Goal: Task Accomplishment & Management: Manage account settings

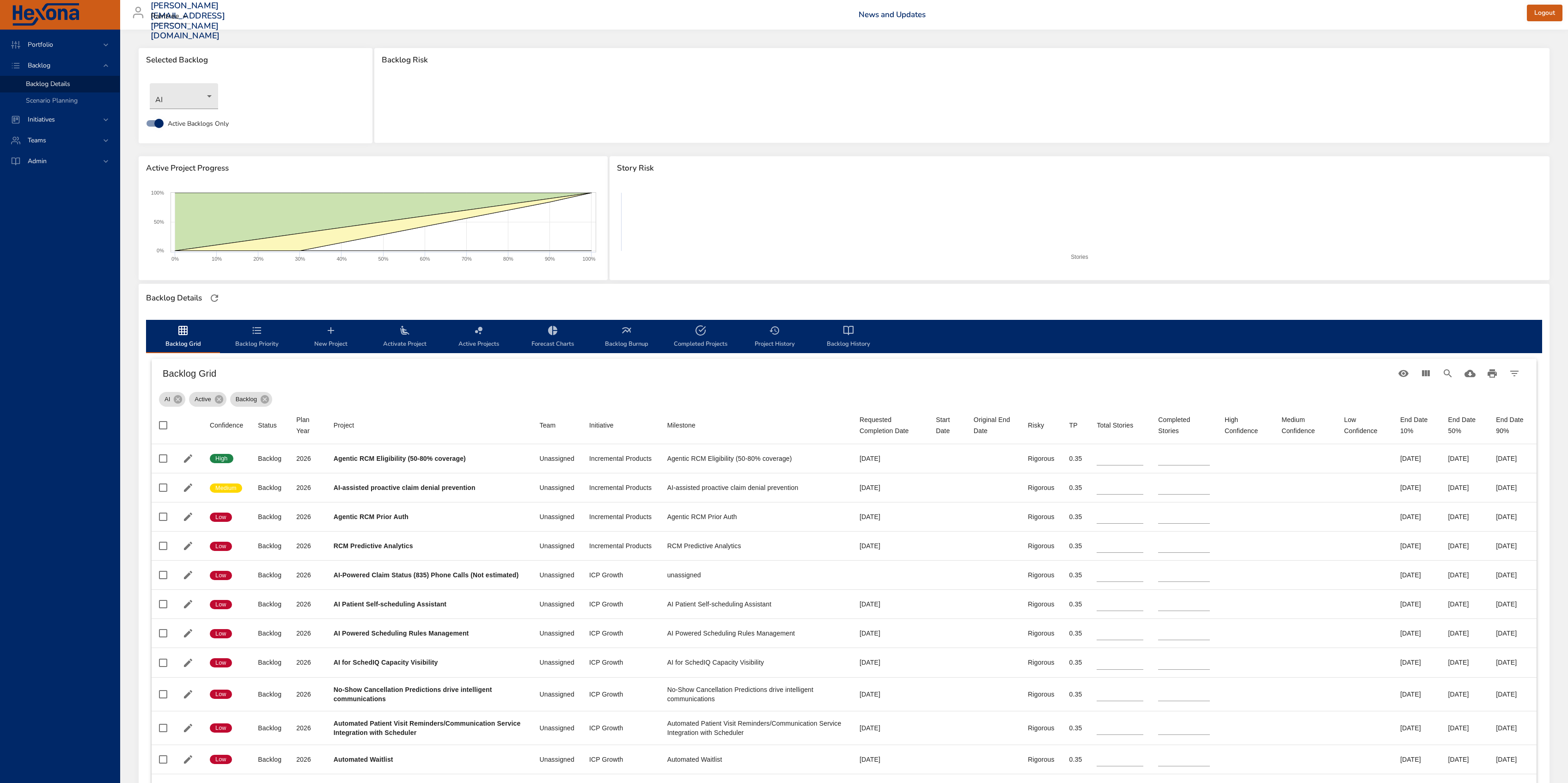
click at [187, 96] on body "Portfolio Backlog Backlog Details Scenario Planning Initiatives Teams Admin [PE…" at bounding box center [784, 391] width 1568 height 783
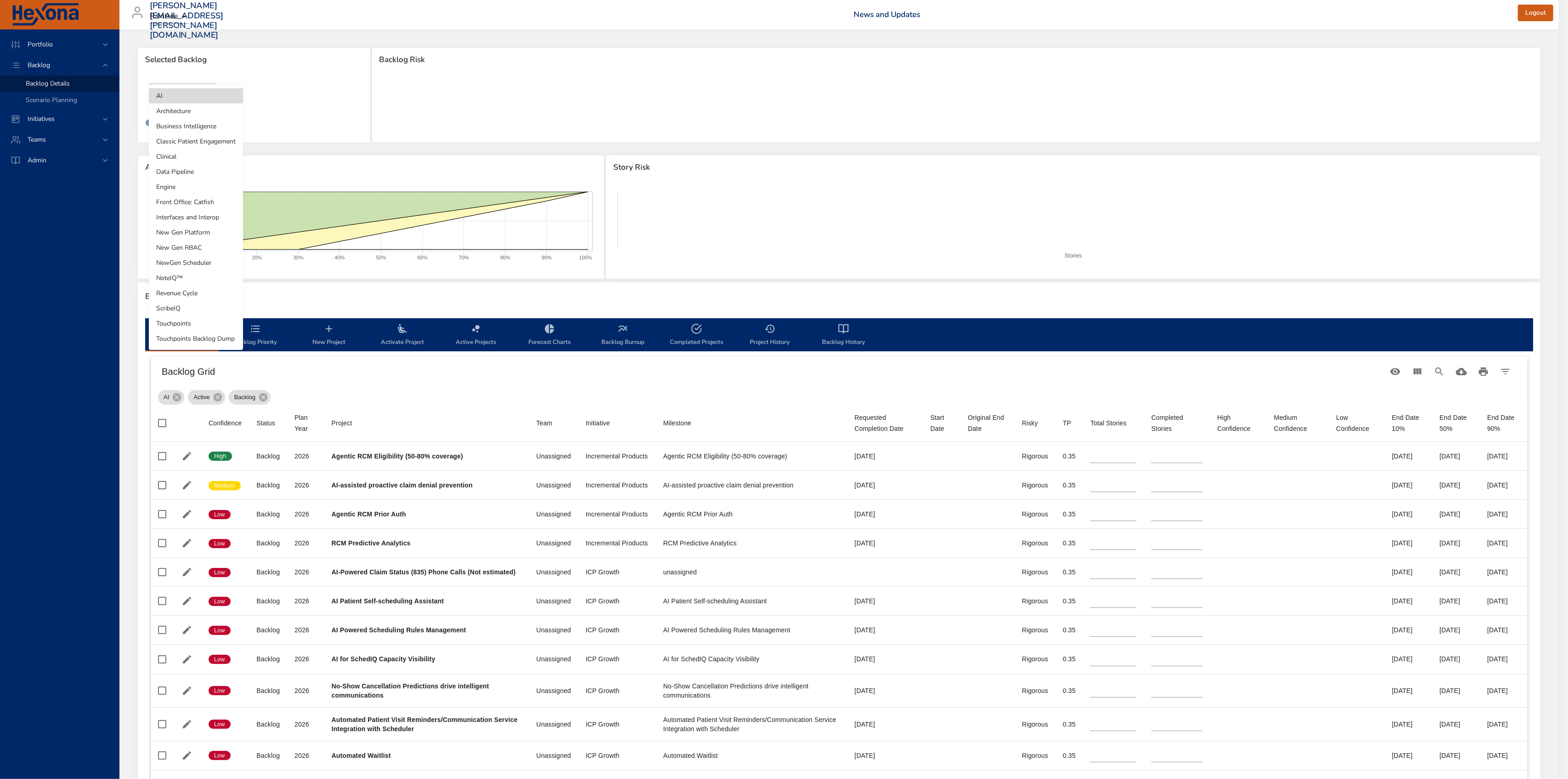
click at [200, 325] on li "Touchpoints" at bounding box center [196, 323] width 94 height 15
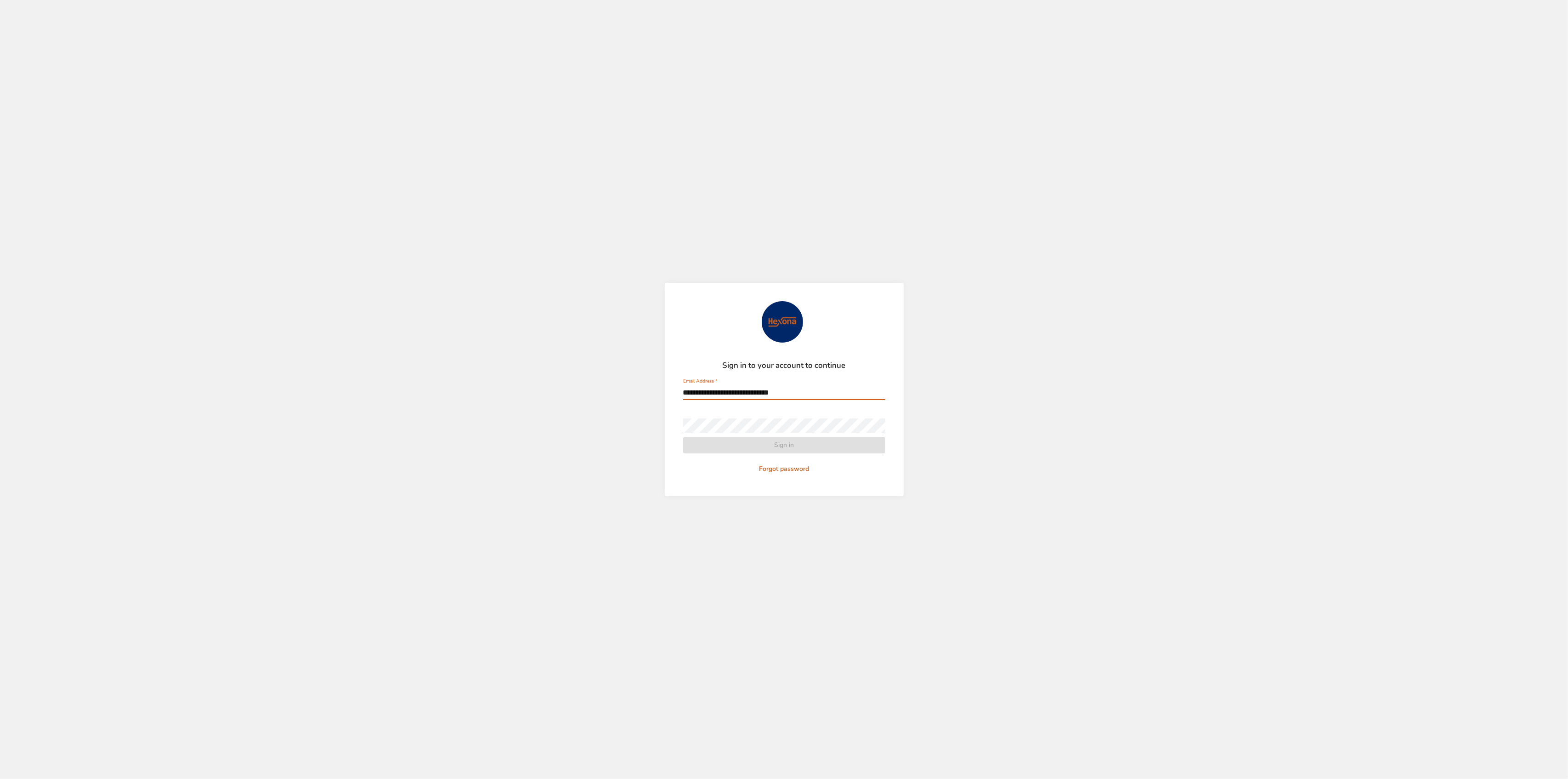
type input "**********"
click at [683, 437] on button "Sign in" at bounding box center [784, 445] width 202 height 17
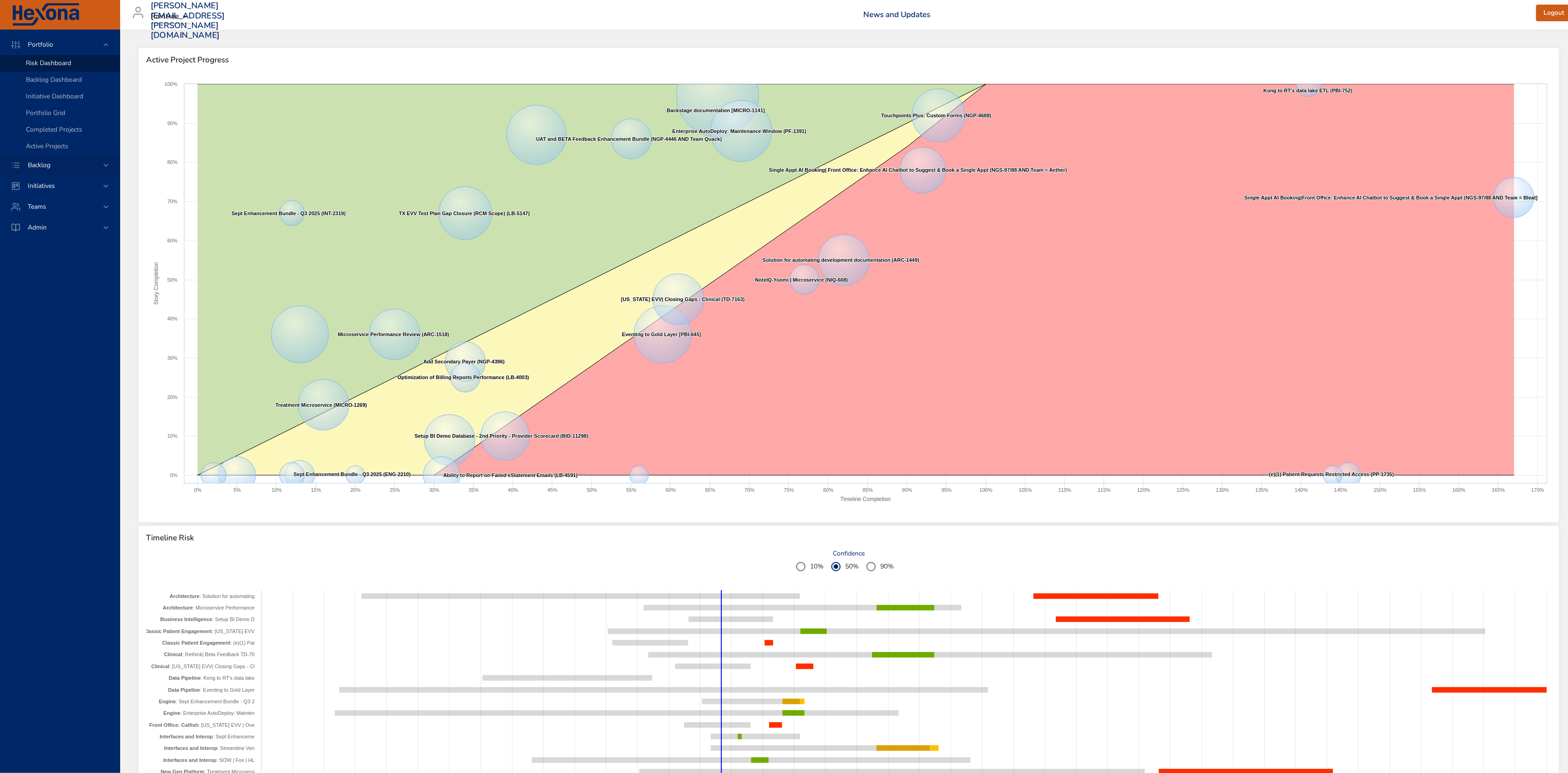
click at [70, 167] on div "Backlog" at bounding box center [61, 165] width 81 height 10
click at [80, 84] on div "Backlog Details" at bounding box center [69, 84] width 86 height 9
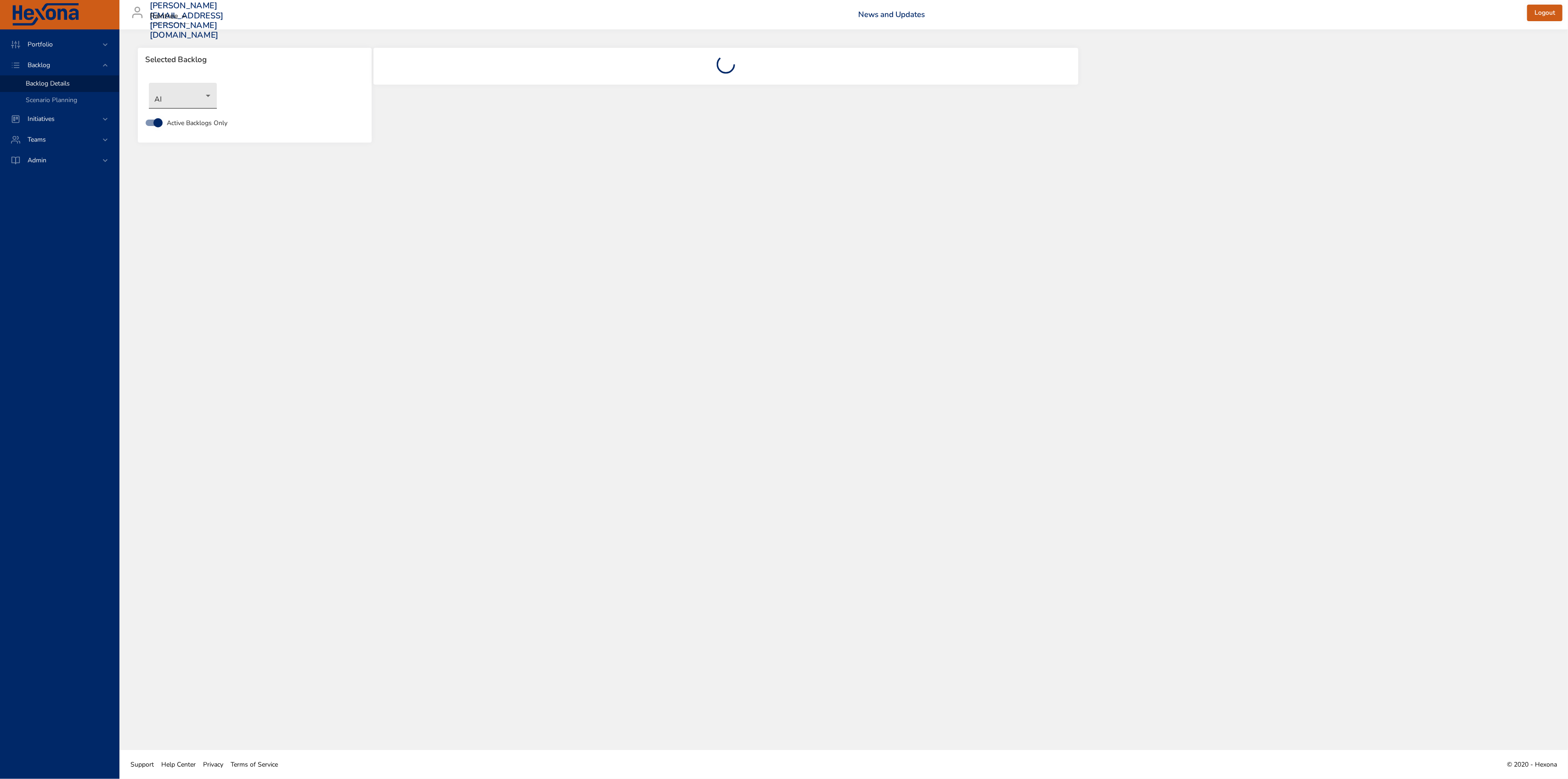
click at [193, 87] on body "Portfolio Backlog Backlog Details Scenario Planning Initiatives Teams Admin all…" at bounding box center [784, 389] width 1568 height 779
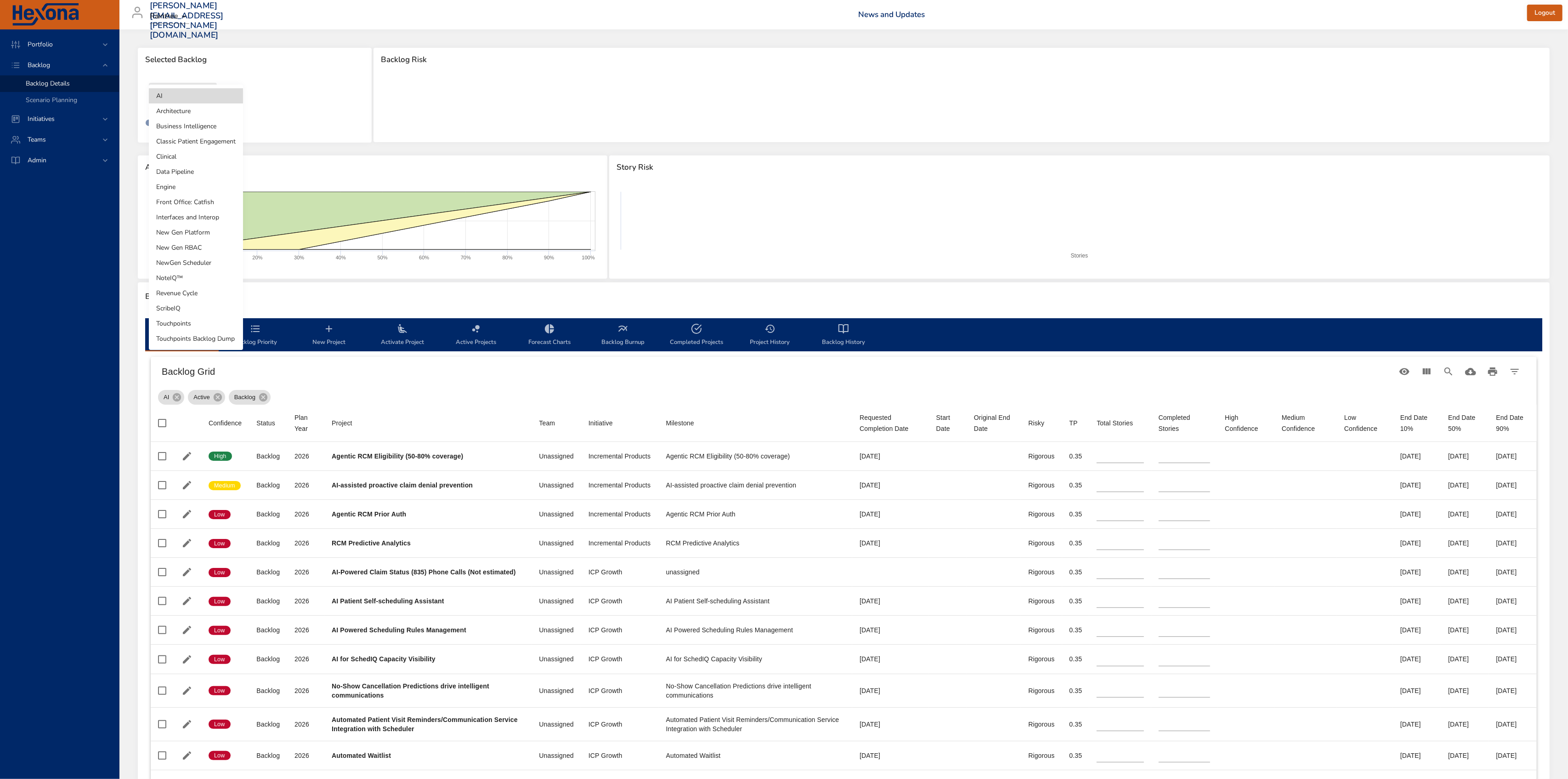
click at [208, 317] on li "Touchpoints" at bounding box center [196, 323] width 94 height 15
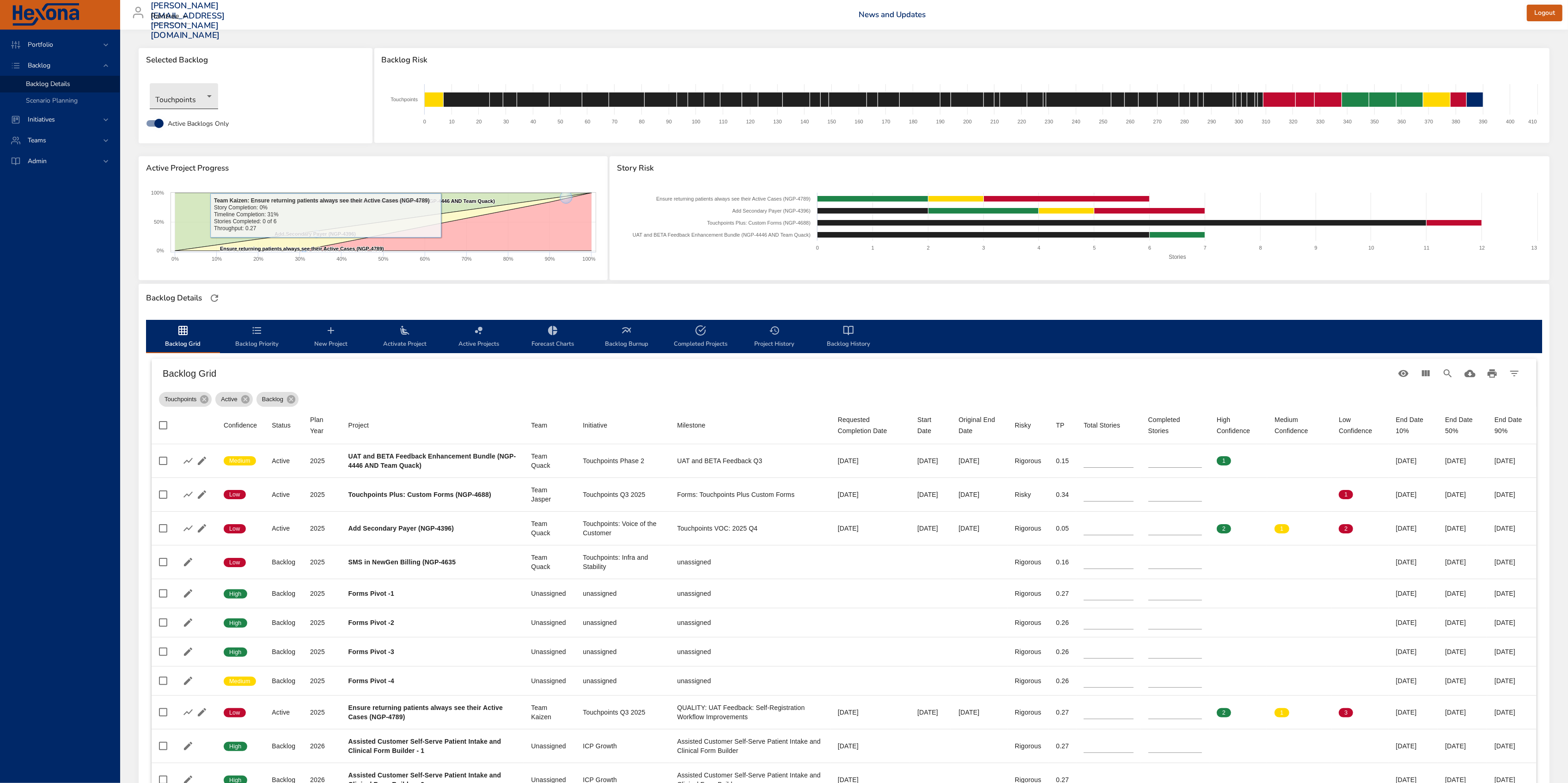
click at [192, 96] on body "Portfolio Backlog Backlog Details Scenario Planning Initiatives Teams Admin all…" at bounding box center [784, 391] width 1568 height 783
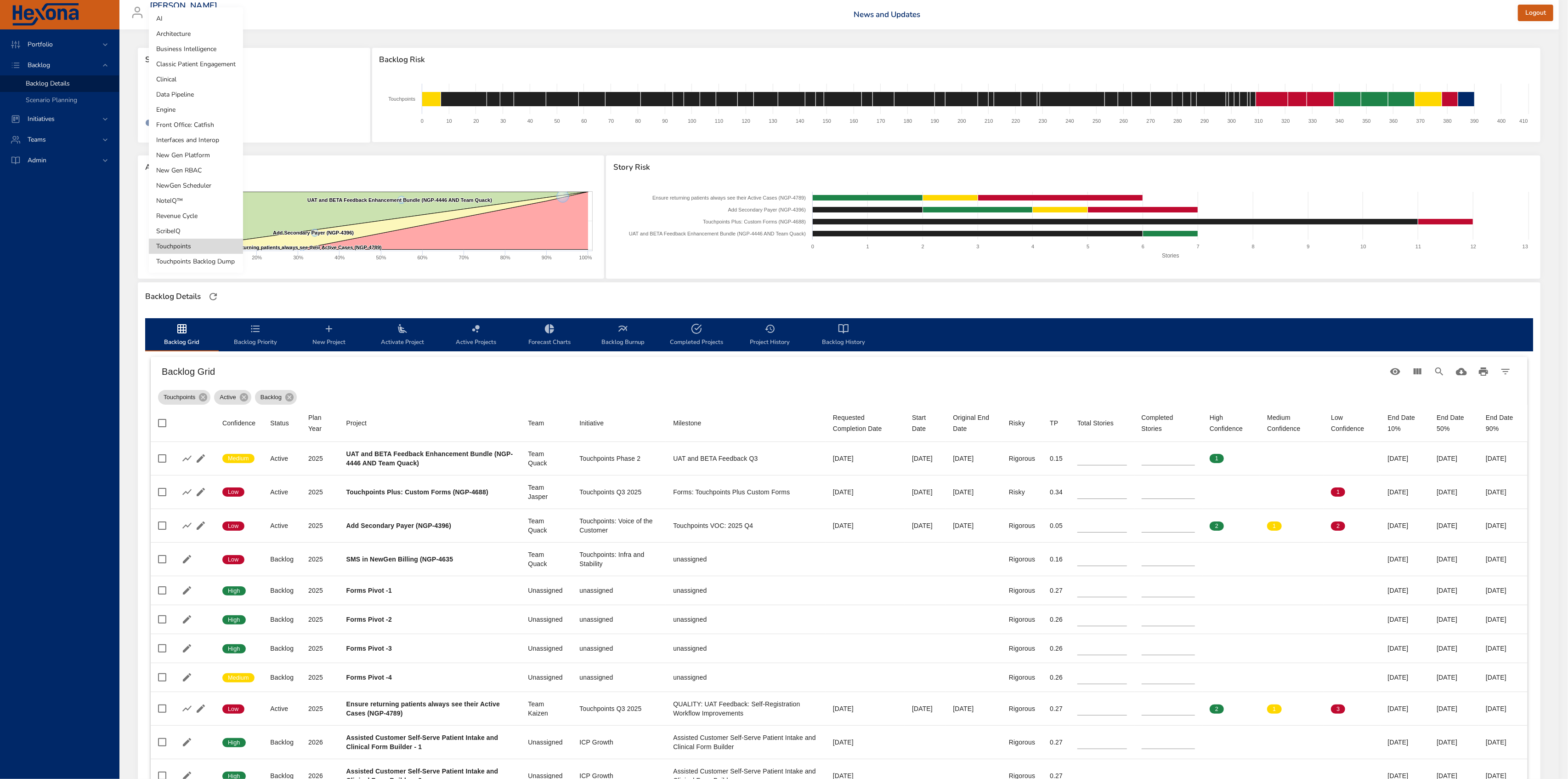
click at [207, 217] on li "Revenue Cycle" at bounding box center [196, 216] width 94 height 15
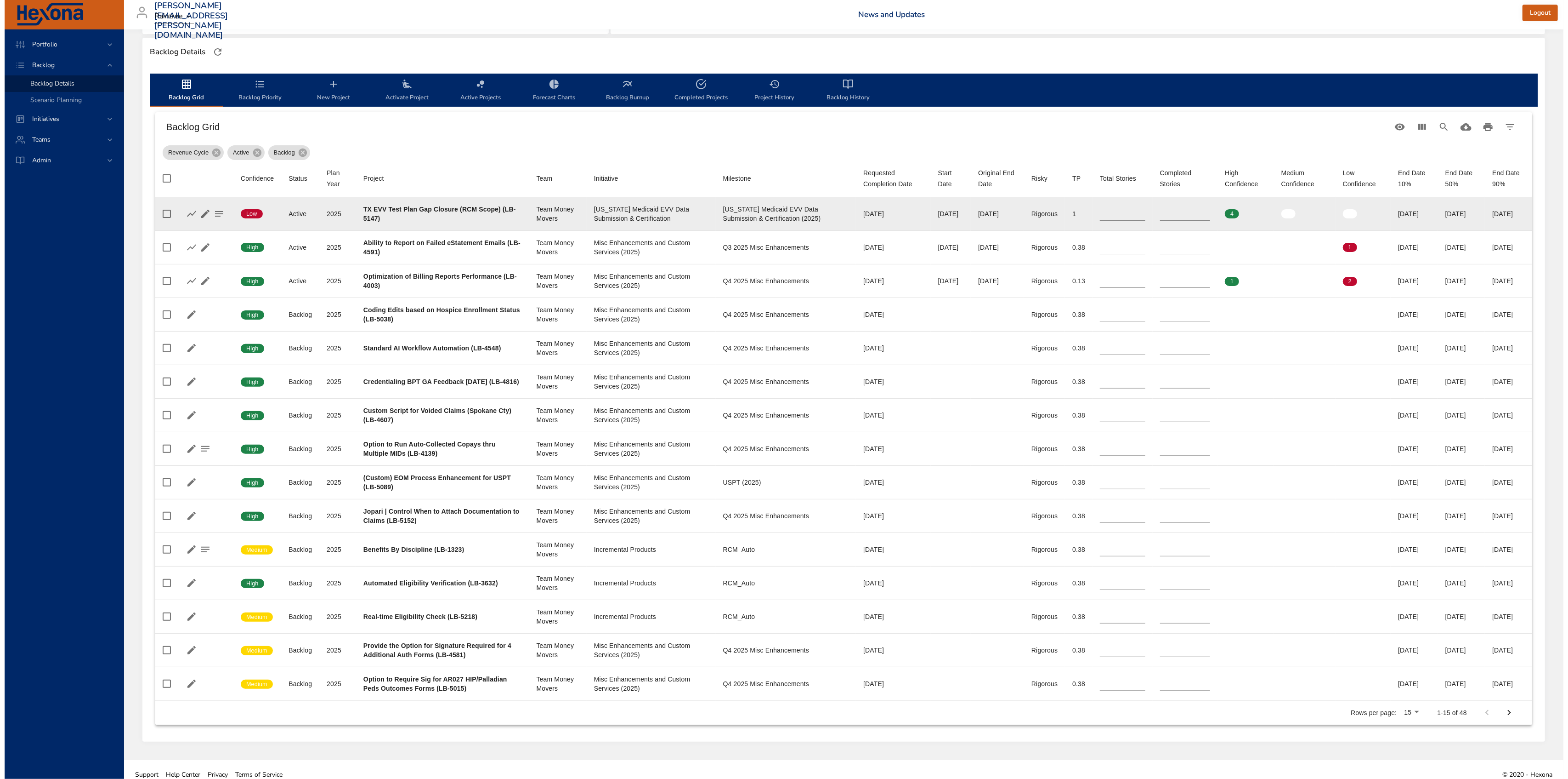
scroll to position [245, 0]
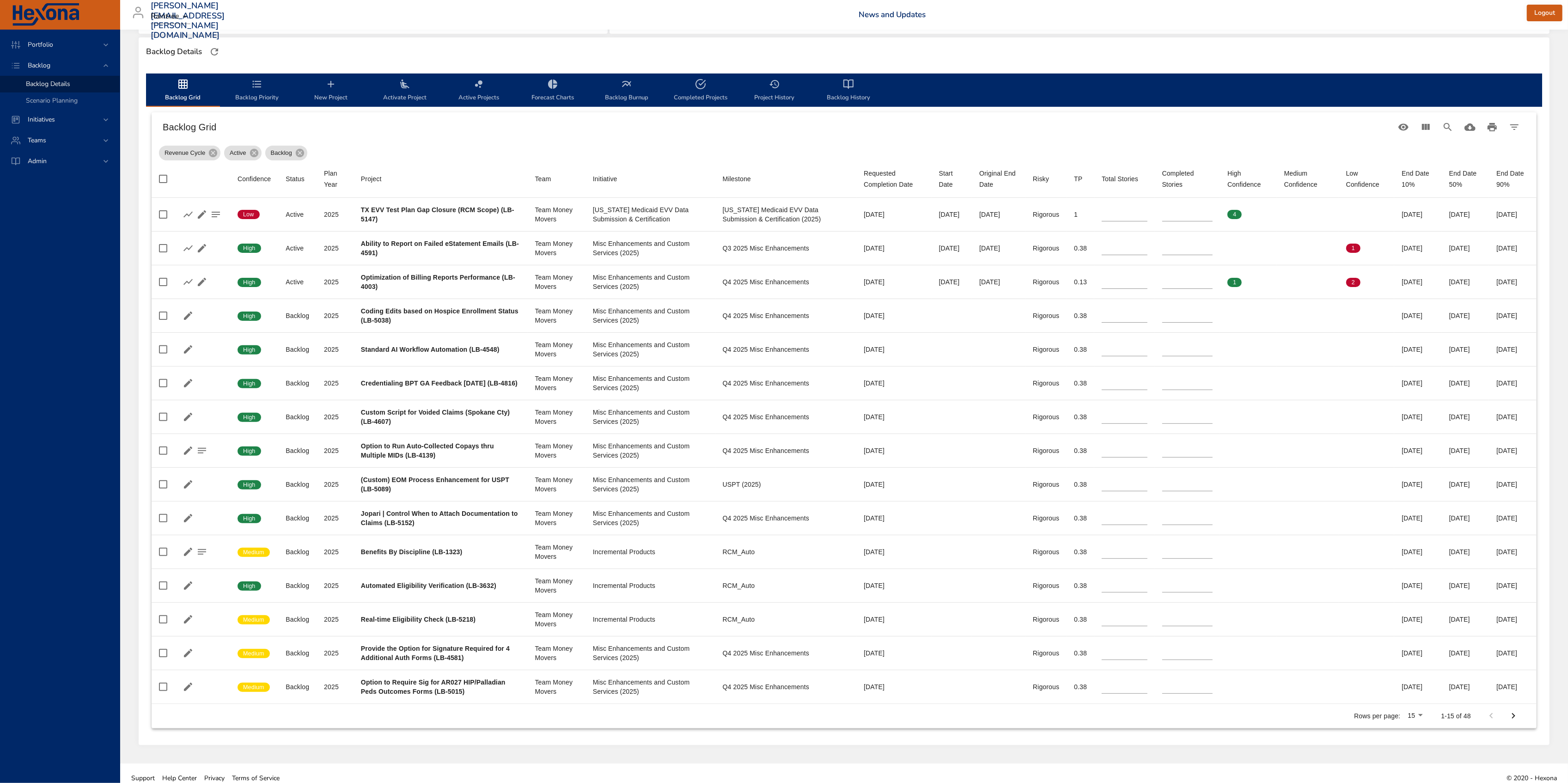
click at [1412, 536] on body "Portfolio Backlog Backlog Details Scenario Planning Initiatives Teams Admin all…" at bounding box center [784, 145] width 1568 height 783
click at [1422, 736] on li "100" at bounding box center [1418, 734] width 28 height 17
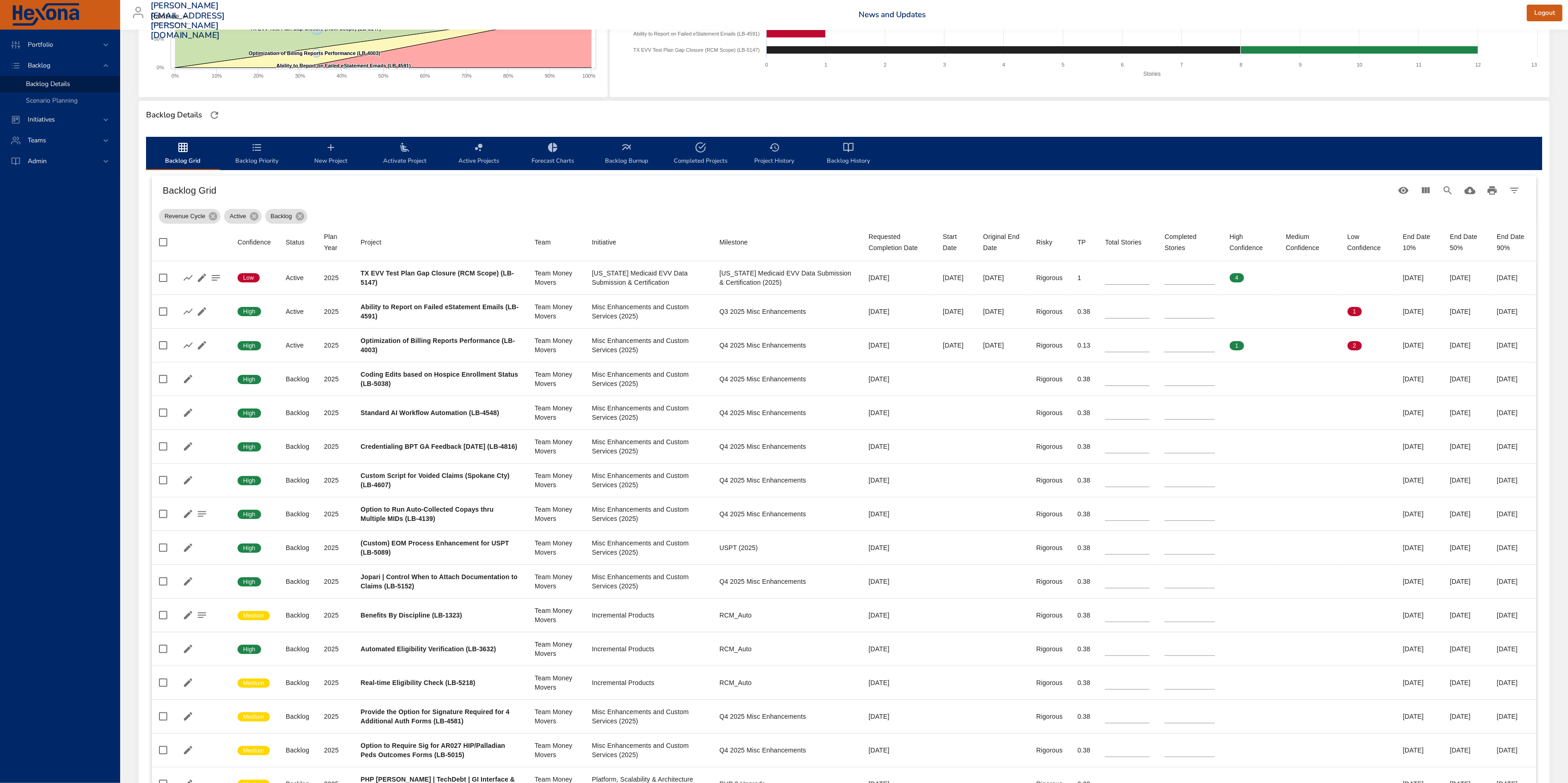
scroll to position [185, 0]
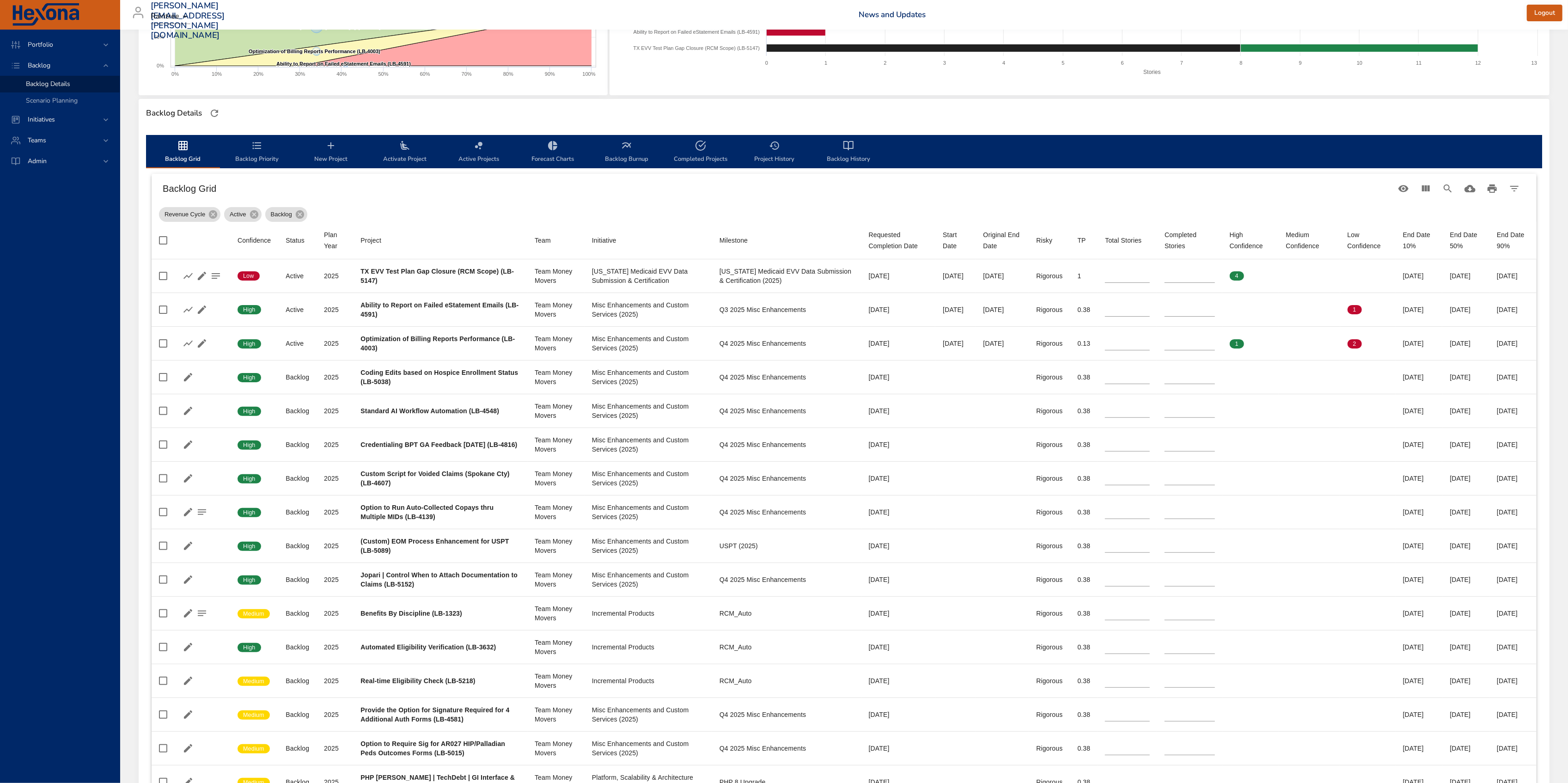
drag, startPoint x: 42, startPoint y: 281, endPoint x: 48, endPoint y: 282, distance: 6.1
click at [42, 281] on div "Portfolio Backlog Backlog Details Scenario Planning Initiatives Teams Admin" at bounding box center [60, 406] width 120 height 753
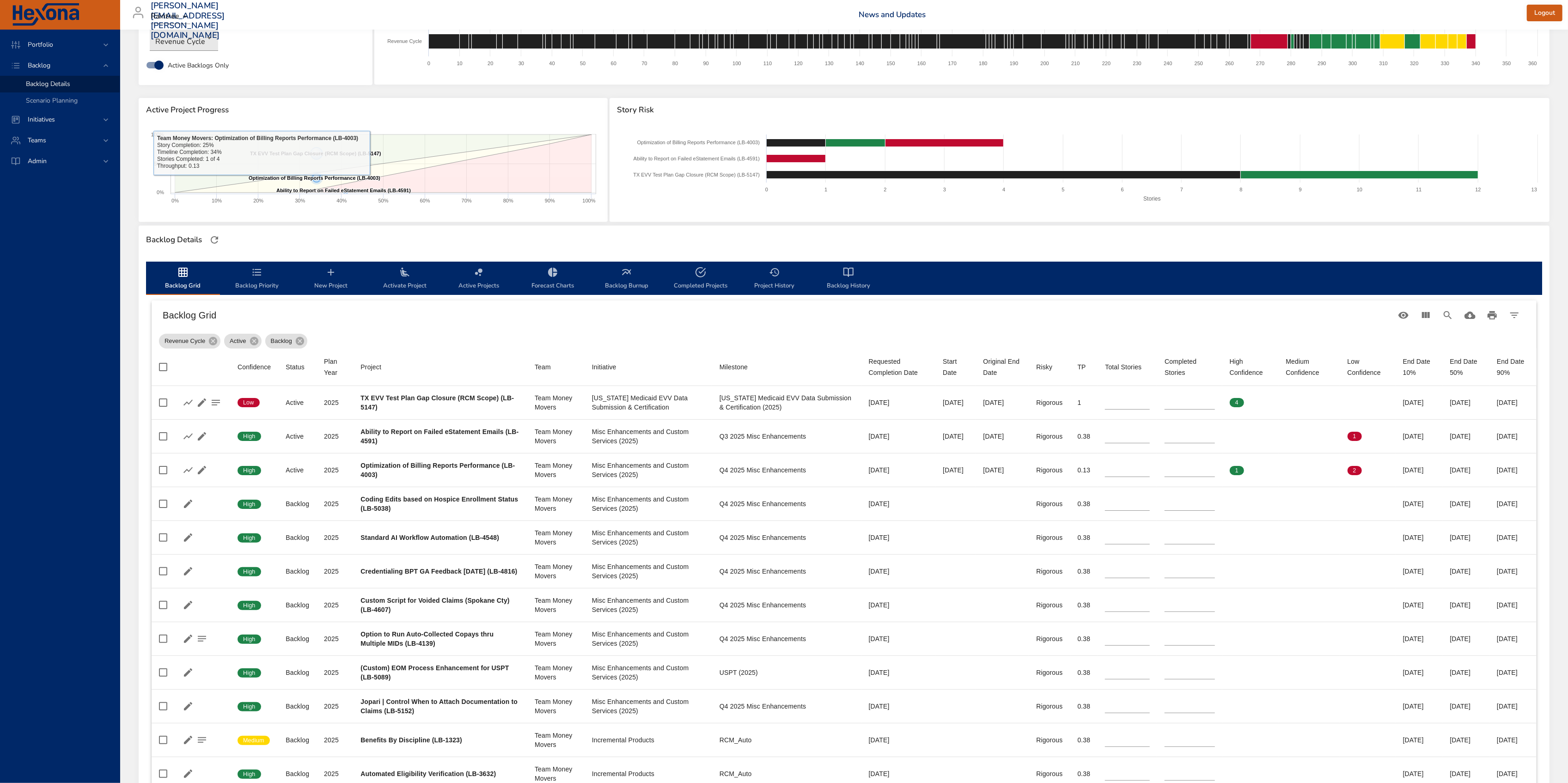
scroll to position [0, 0]
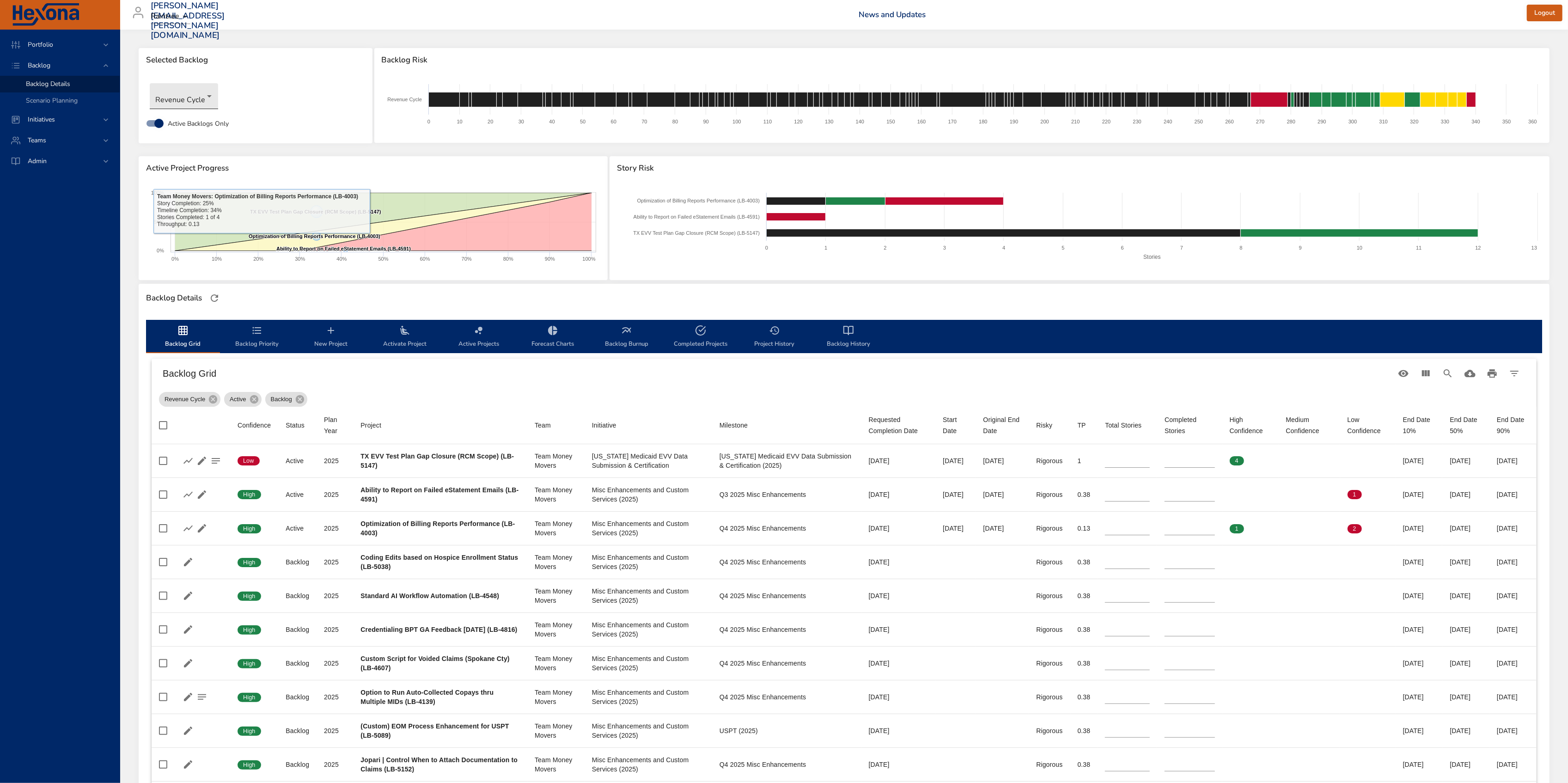
click at [187, 91] on body "Portfolio Backlog Backlog Details Scenario Planning Initiatives Teams Admin all…" at bounding box center [784, 391] width 1568 height 783
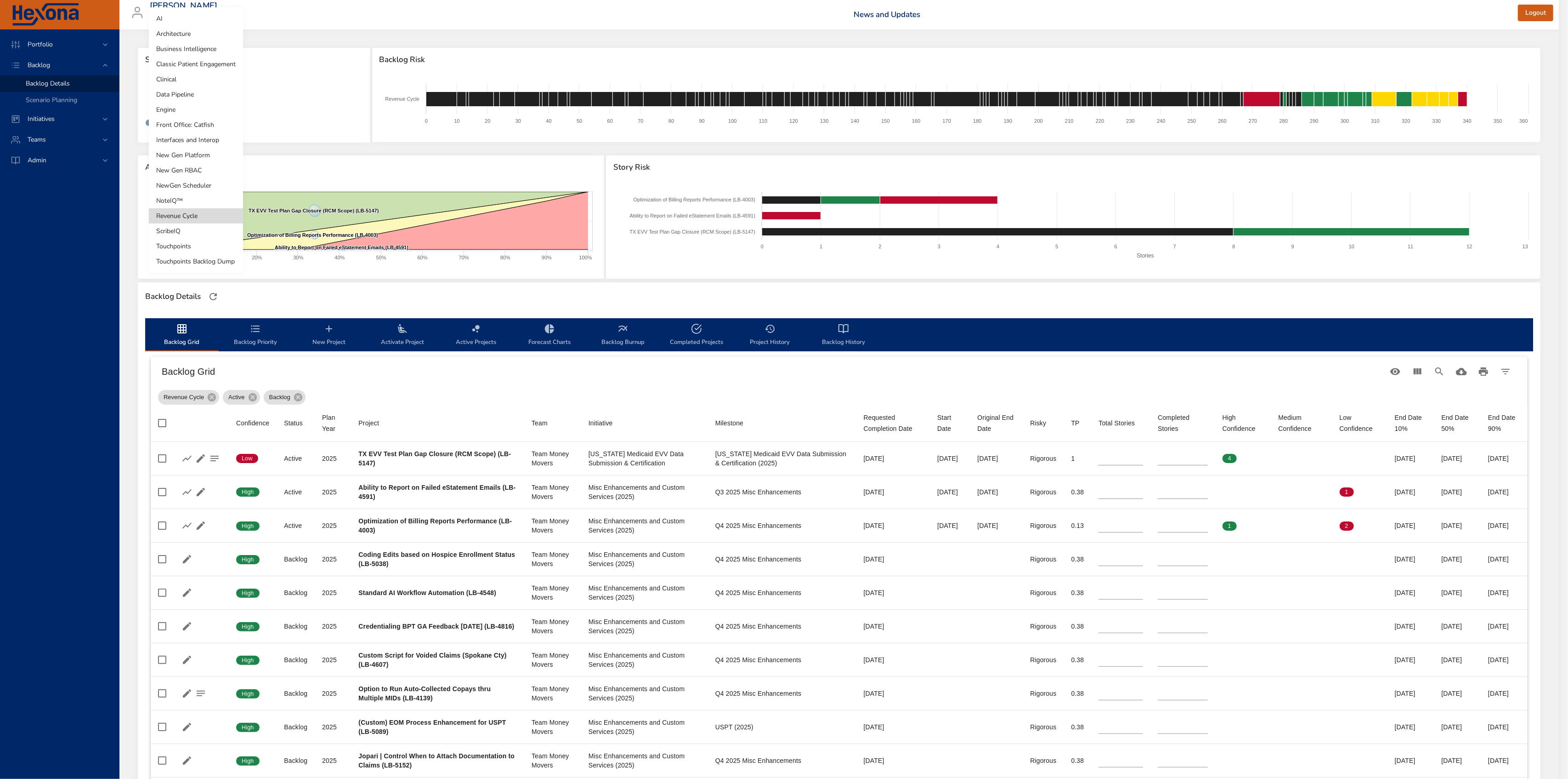
click at [192, 77] on li "Clinical" at bounding box center [196, 79] width 94 height 15
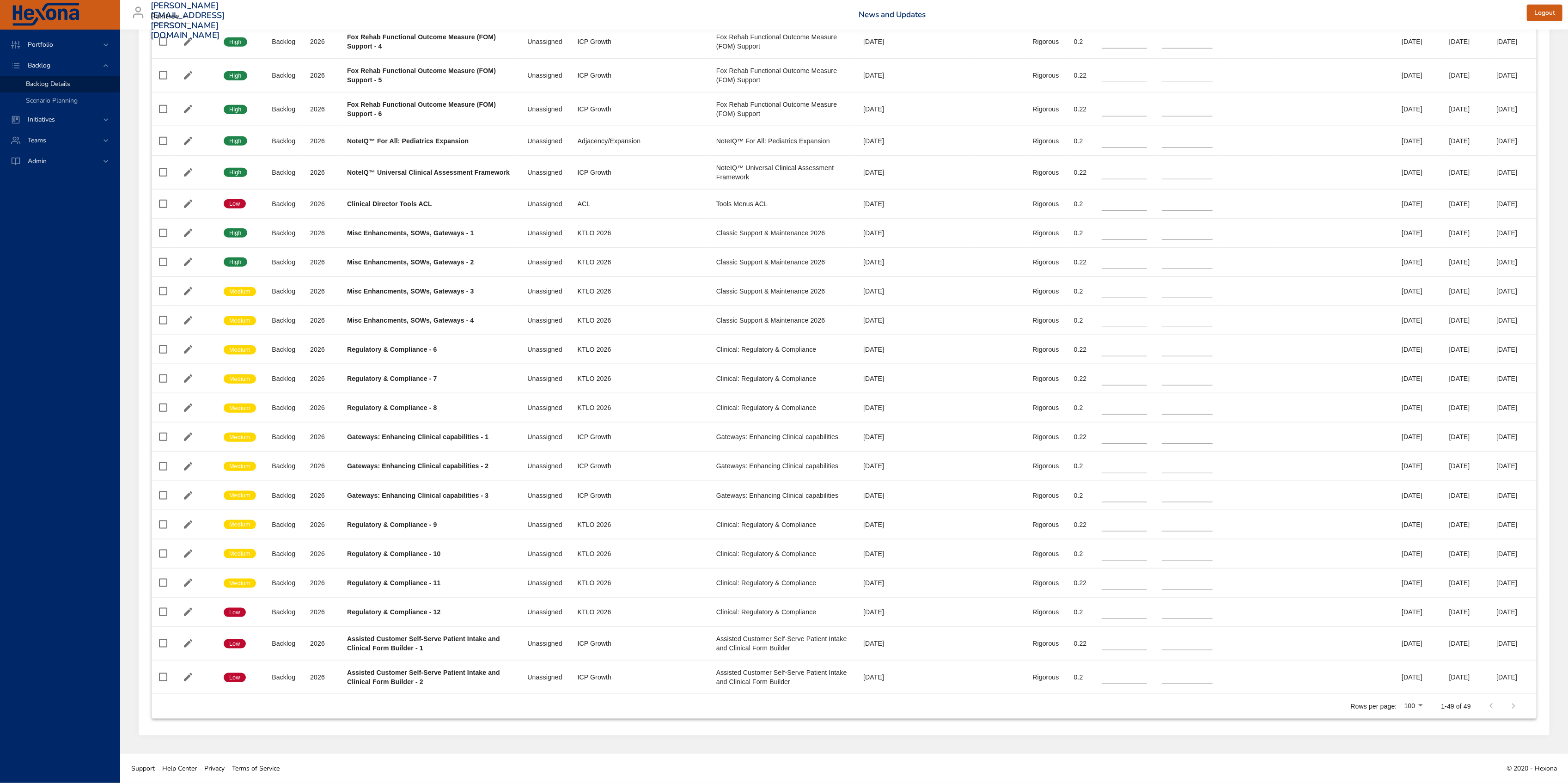
scroll to position [1300, 0]
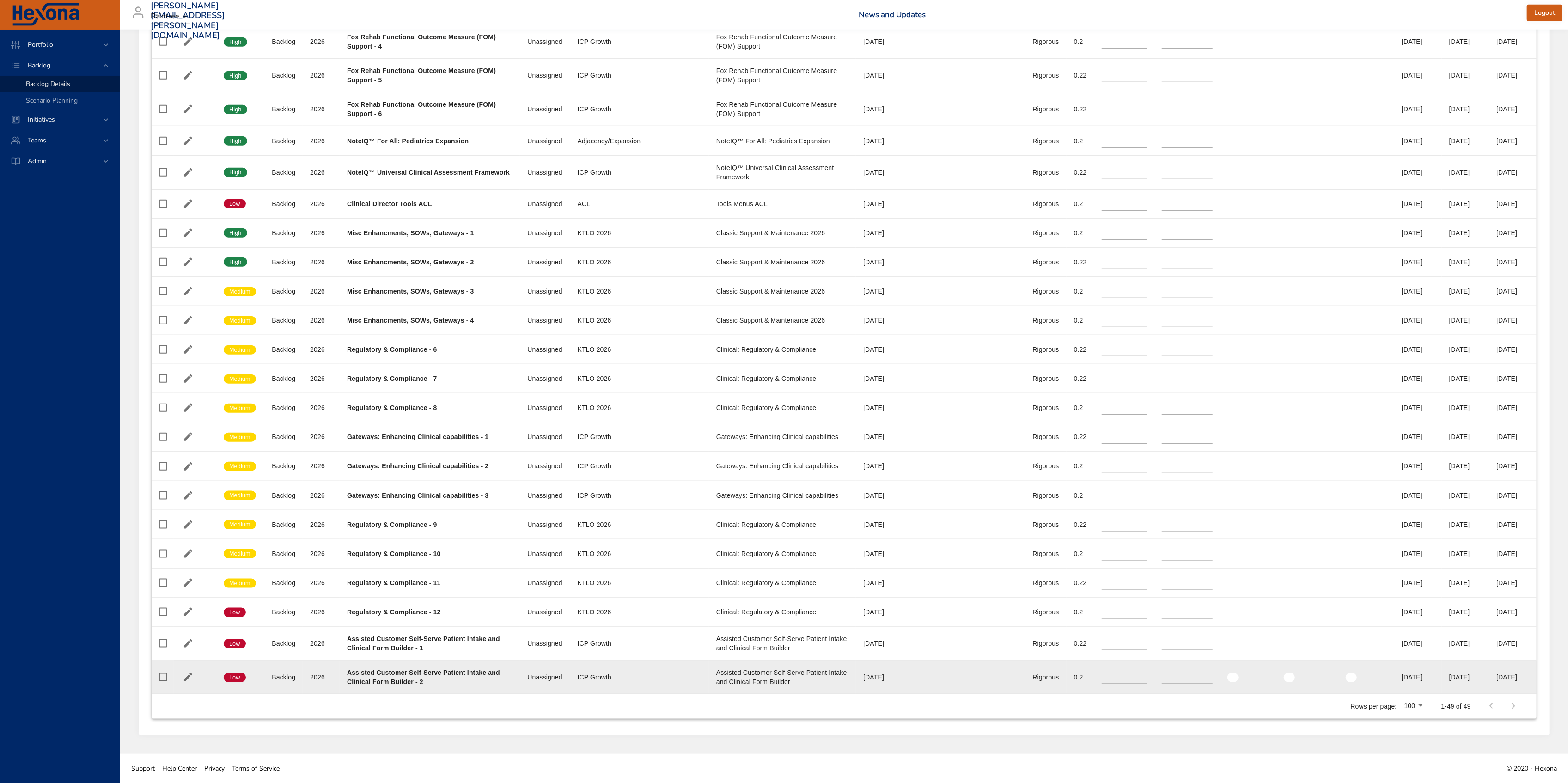
drag, startPoint x: 1440, startPoint y: 678, endPoint x: 1475, endPoint y: 675, distance: 35.1
click at [1475, 675] on div "01/27/2027" at bounding box center [1466, 676] width 33 height 9
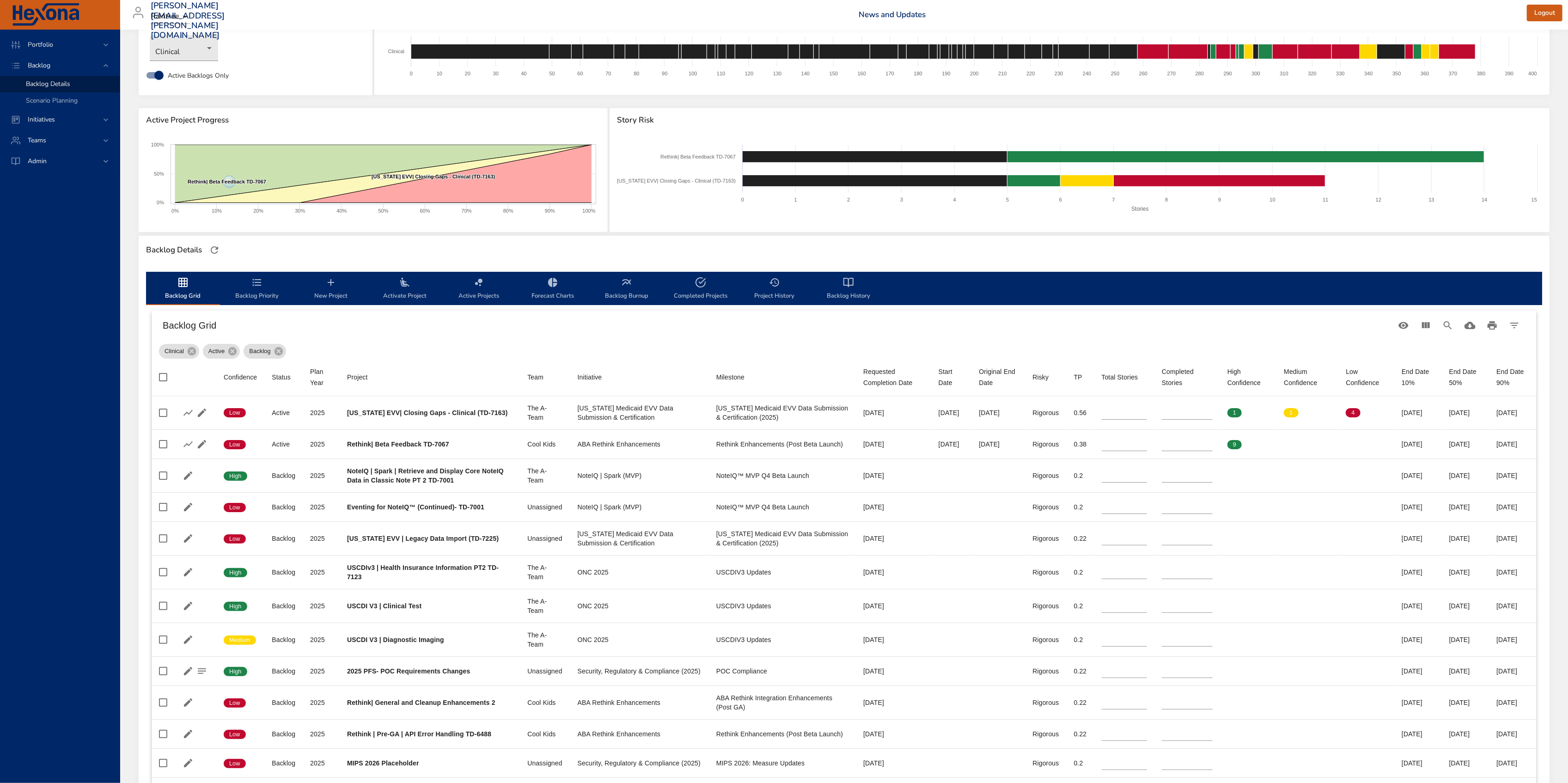
scroll to position [0, 0]
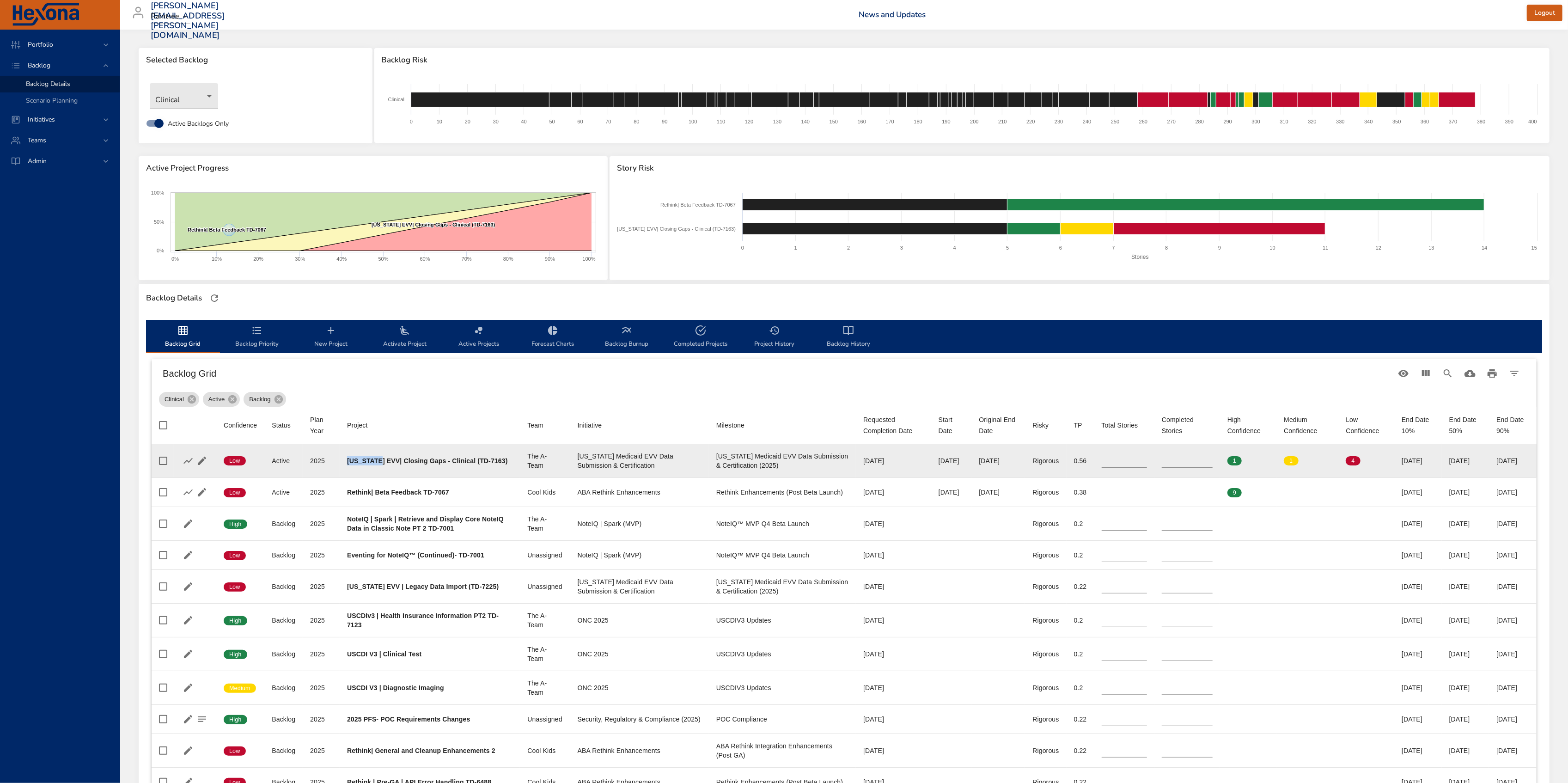
drag, startPoint x: 346, startPoint y: 457, endPoint x: 379, endPoint y: 459, distance: 33.1
click at [379, 459] on b "Texas EVV| Closing Gaps - Clinical (TD-7163)" at bounding box center [427, 460] width 161 height 7
click at [389, 459] on b "Texas EVV| Closing Gaps - Clinical (TD-7163)" at bounding box center [427, 460] width 161 height 7
